Goal: Task Accomplishment & Management: Complete application form

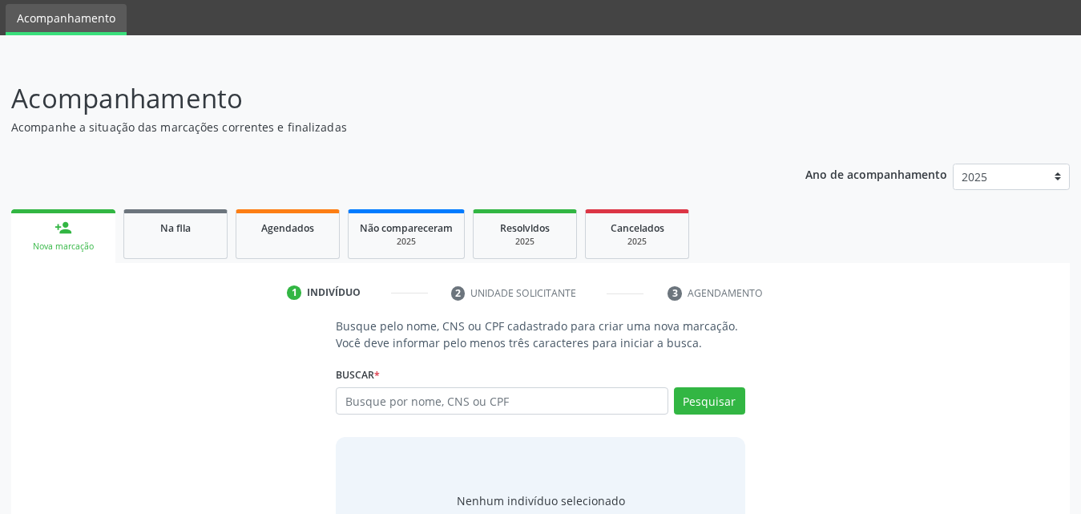
scroll to position [127, 0]
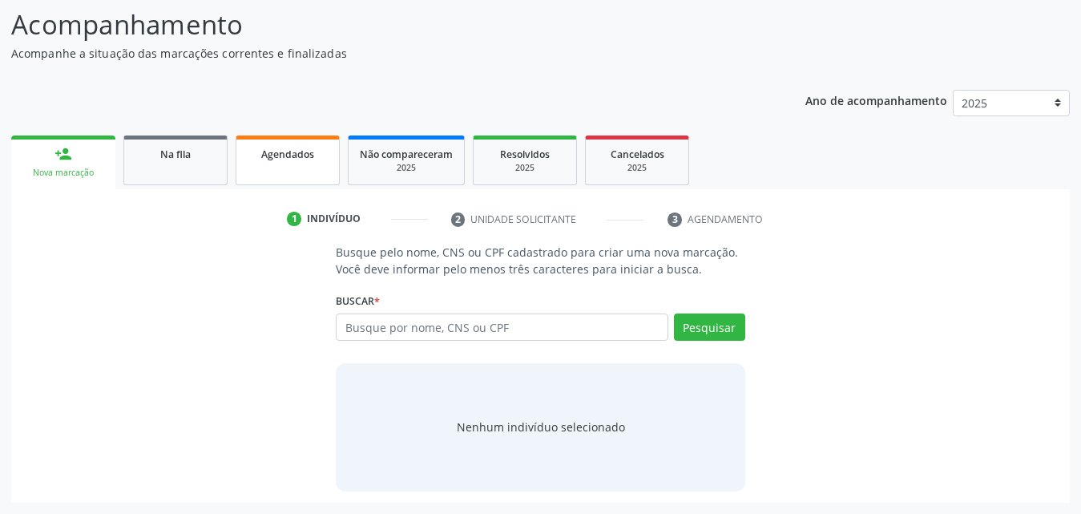
click at [275, 165] on link "Agendados" at bounding box center [288, 160] width 104 height 50
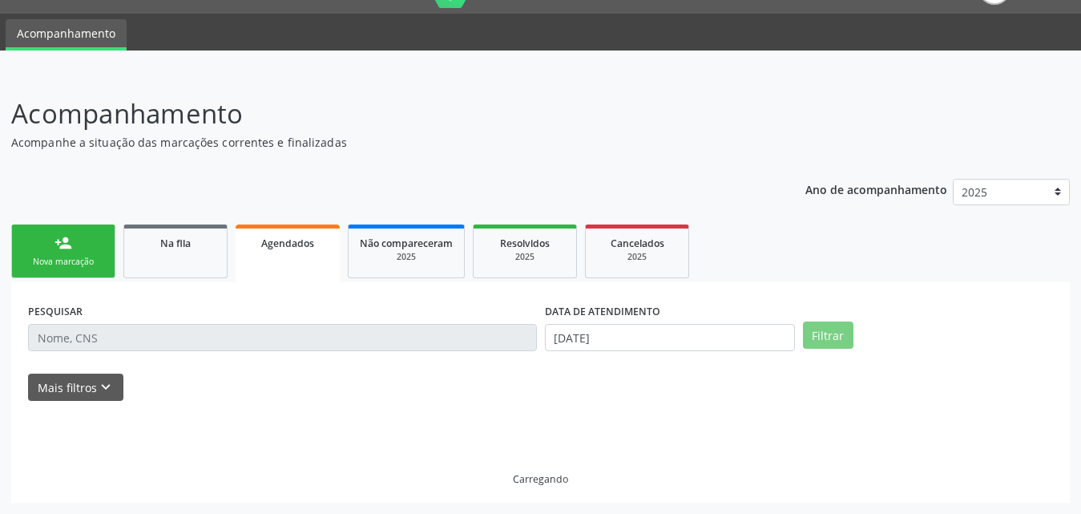
scroll to position [3, 0]
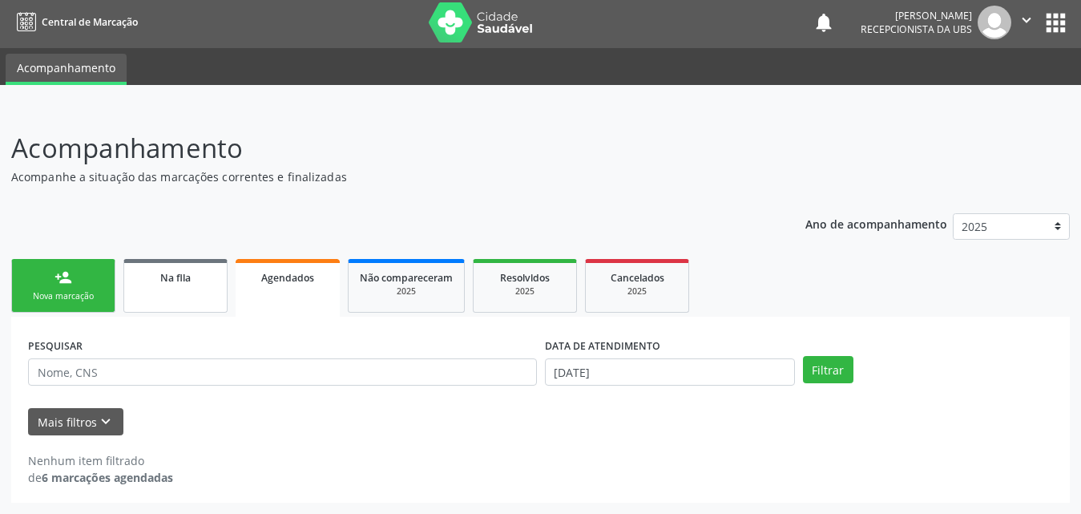
click at [165, 291] on link "Na fila" at bounding box center [175, 286] width 104 height 54
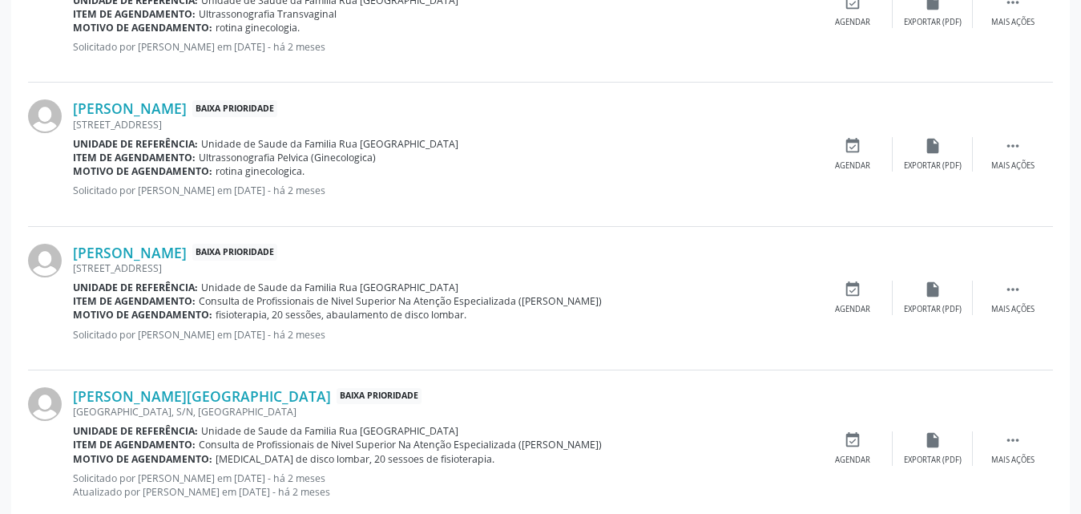
scroll to position [2284, 0]
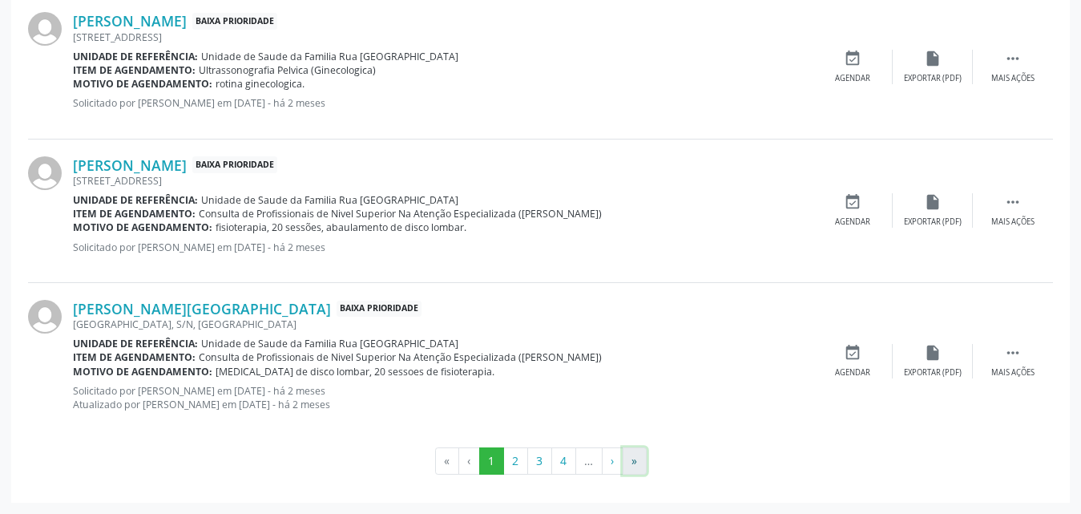
click at [632, 461] on button "»" at bounding box center [635, 460] width 24 height 27
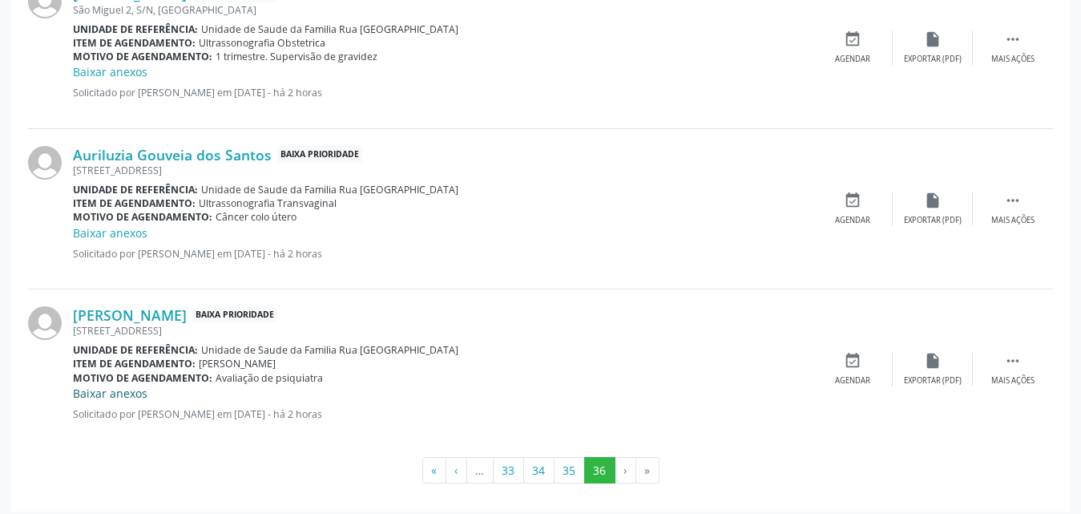
click at [127, 393] on link "Baixar anexos" at bounding box center [110, 392] width 75 height 15
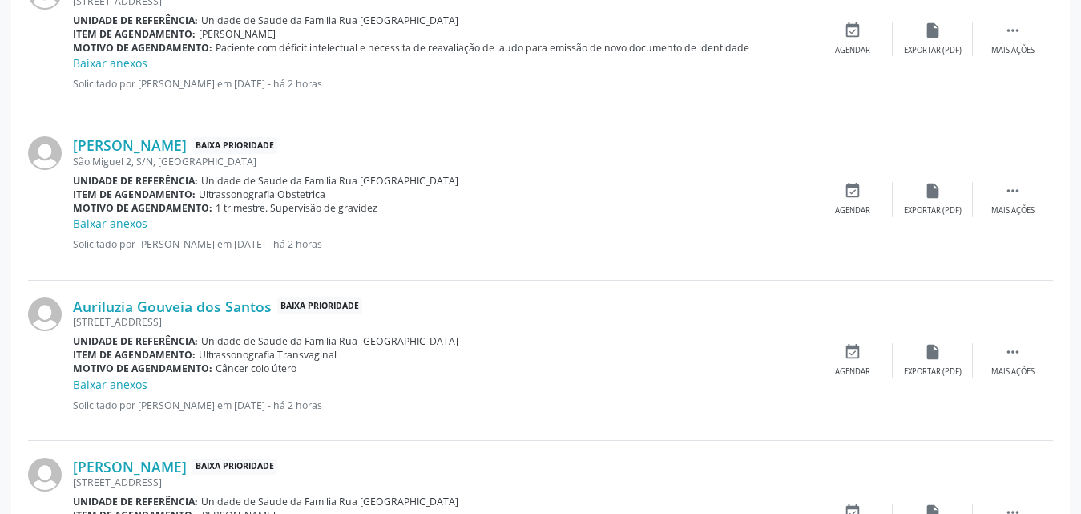
scroll to position [2293, 0]
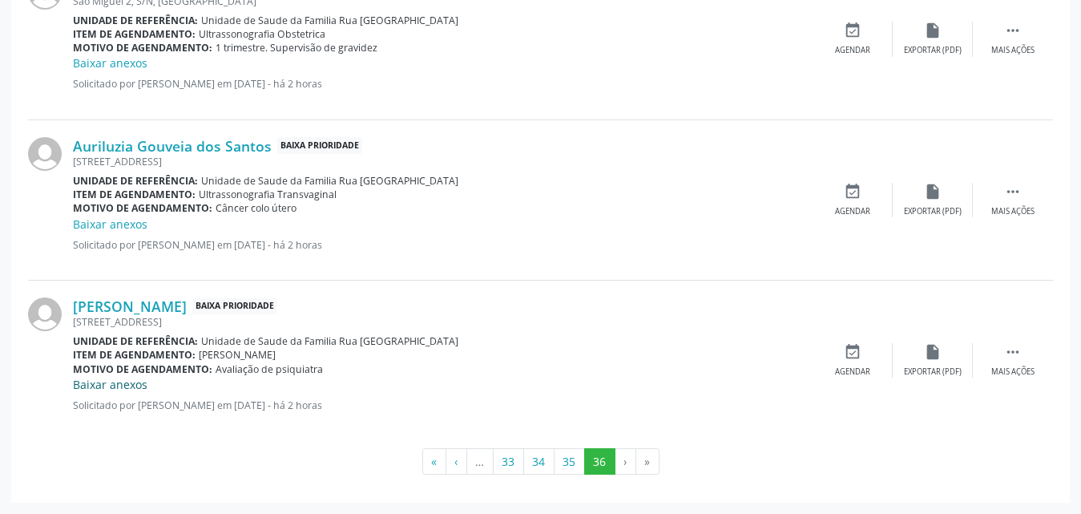
click at [123, 389] on link "Baixar anexos" at bounding box center [110, 384] width 75 height 15
click at [434, 461] on button "«" at bounding box center [434, 461] width 24 height 27
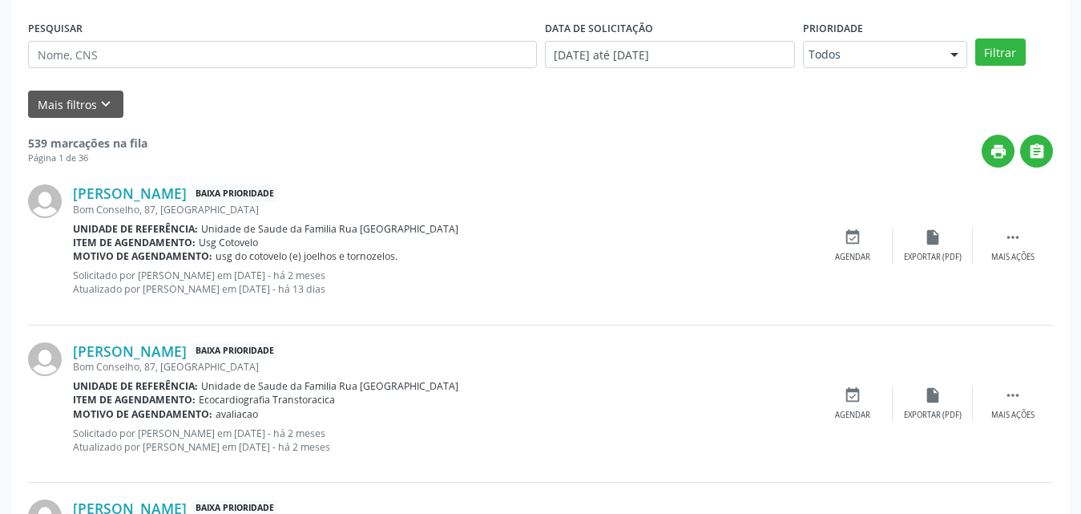
scroll to position [0, 0]
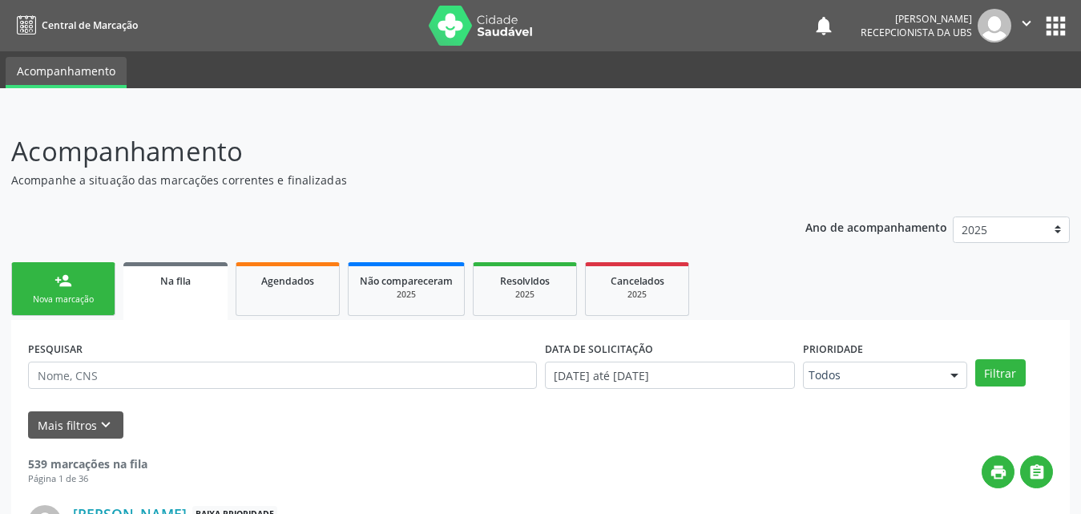
click at [79, 276] on link "person_add Nova marcação" at bounding box center [63, 289] width 104 height 54
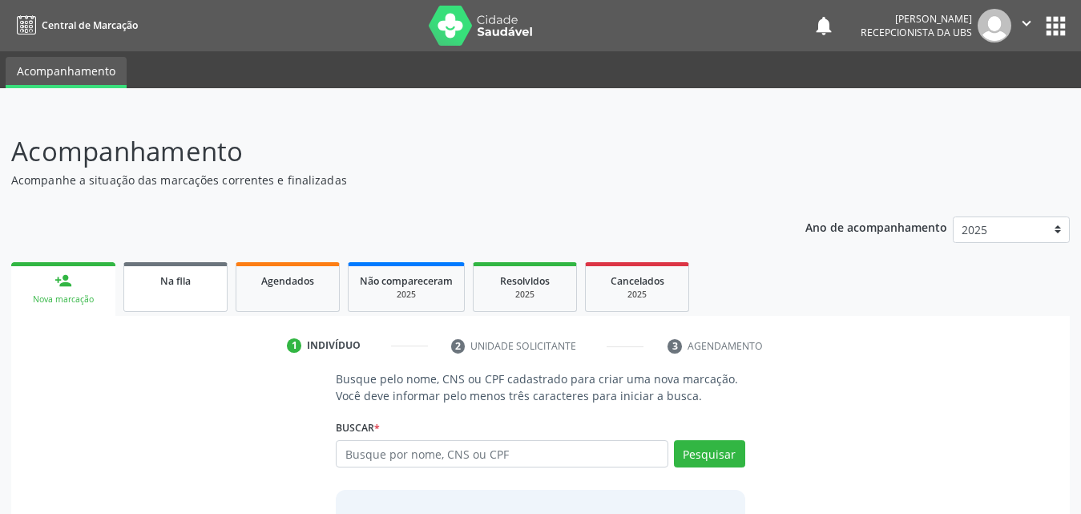
click at [191, 290] on link "Na fila" at bounding box center [175, 287] width 104 height 50
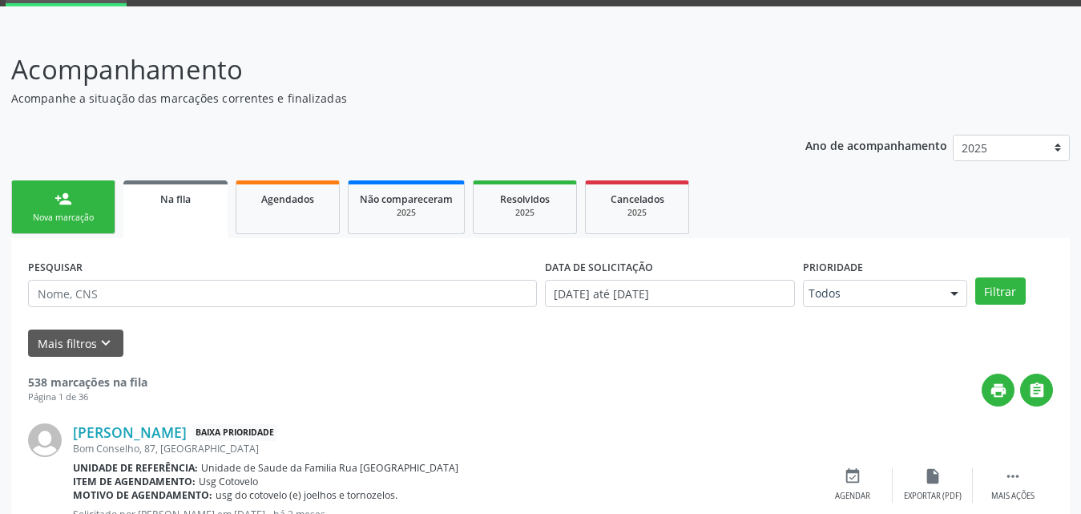
scroll to position [80, 0]
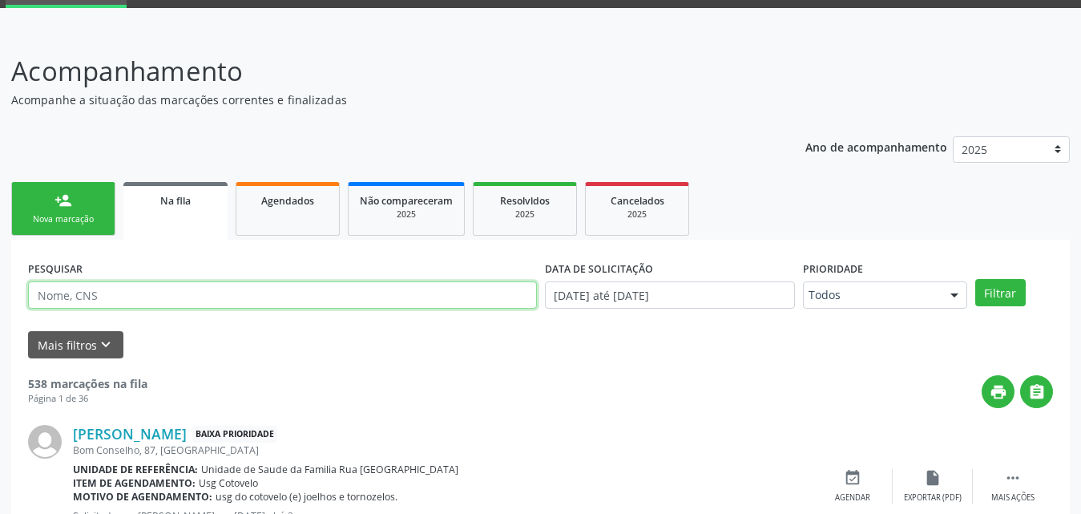
click at [204, 286] on input "text" at bounding box center [282, 294] width 509 height 27
click at [975, 279] on button "Filtrar" at bounding box center [1000, 292] width 50 height 27
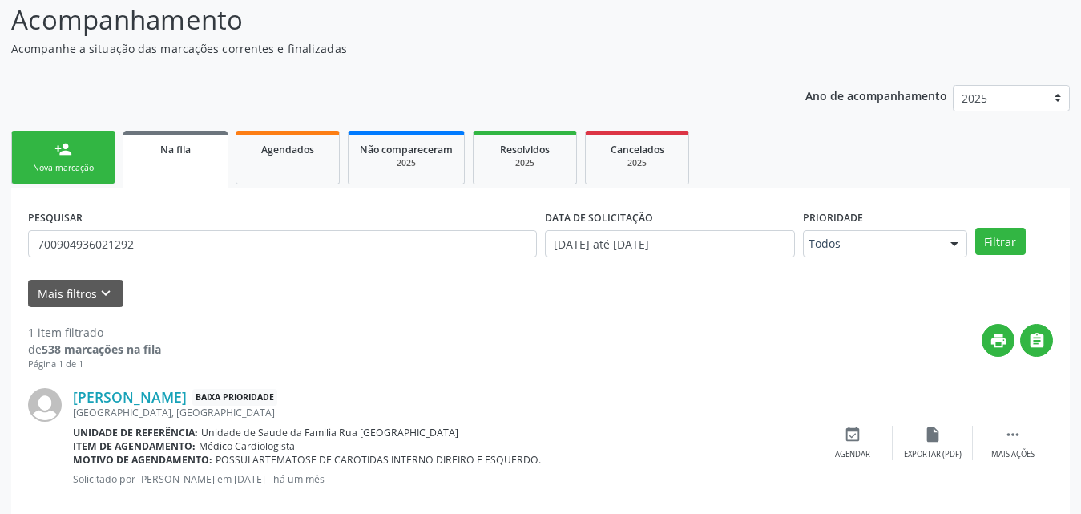
scroll to position [159, 0]
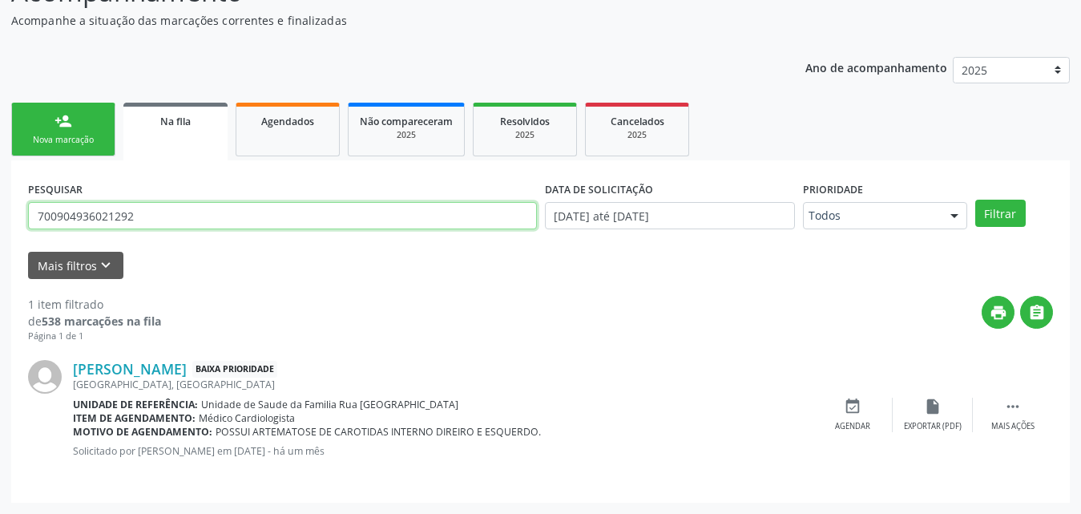
click at [247, 212] on input "700904936021292" at bounding box center [282, 215] width 509 height 27
type input "701205003643013"
click at [975, 199] on button "Filtrar" at bounding box center [1000, 212] width 50 height 27
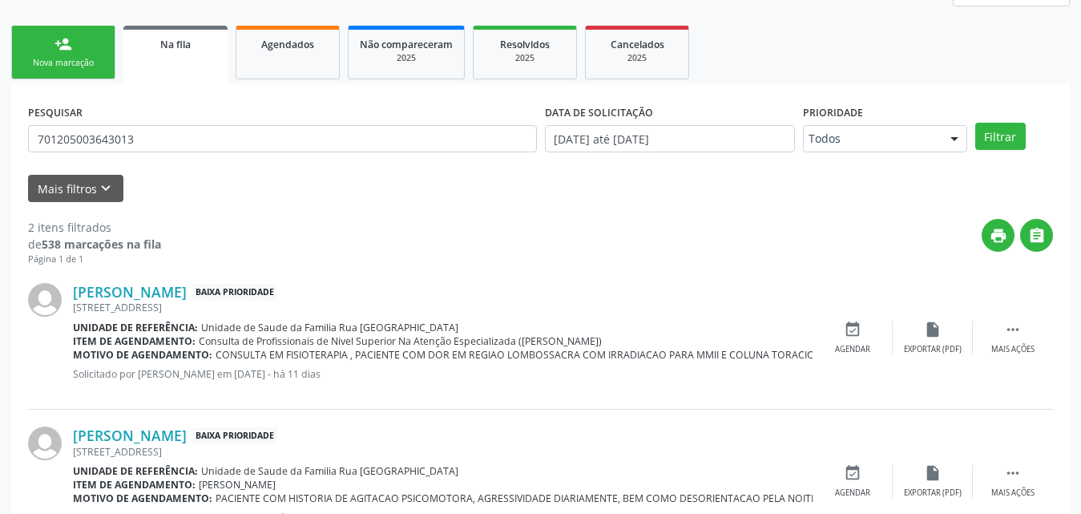
scroll to position [303, 0]
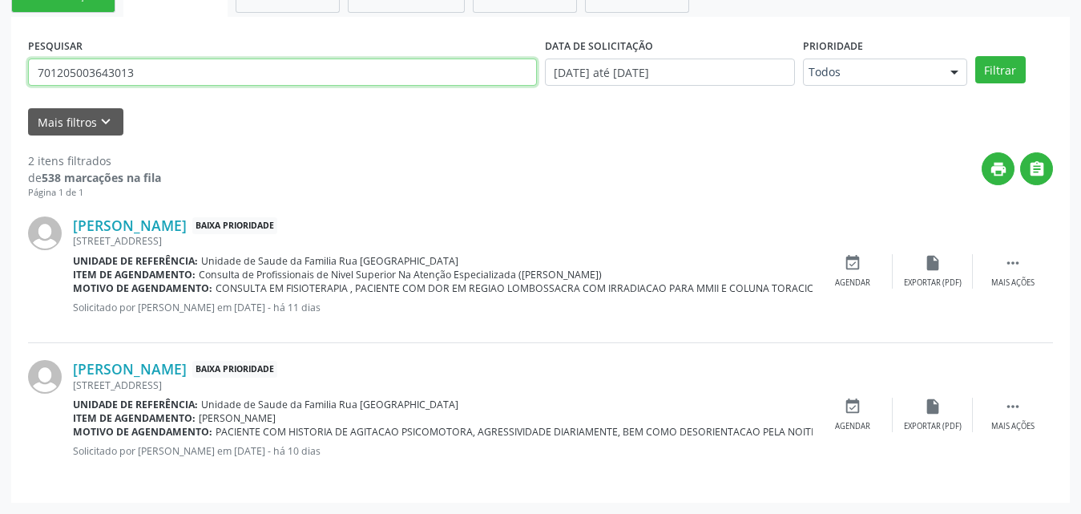
click at [206, 78] on input "701205003643013" at bounding box center [282, 71] width 509 height 27
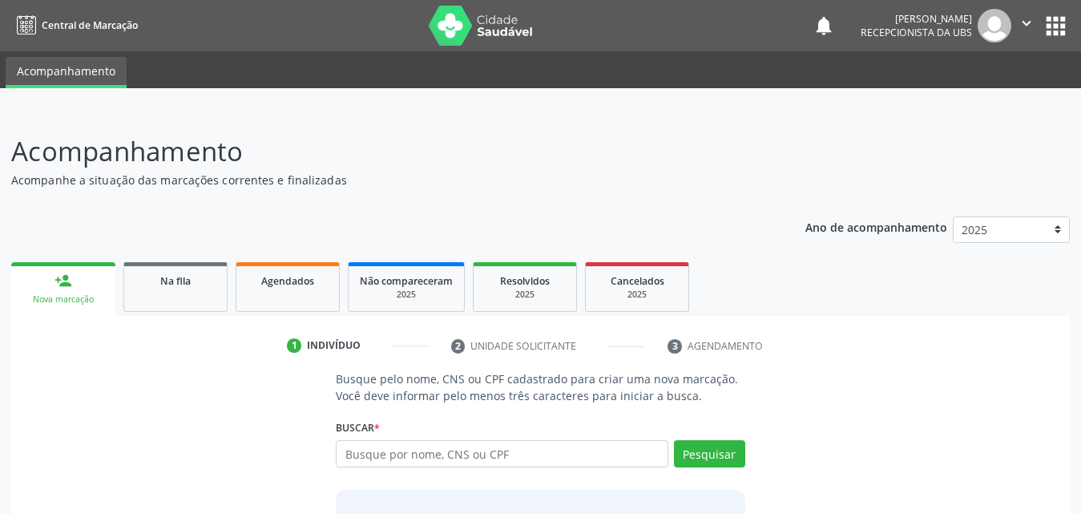
click at [66, 294] on div "Nova marcação" at bounding box center [63, 299] width 82 height 12
